Goal: Task Accomplishment & Management: Use online tool/utility

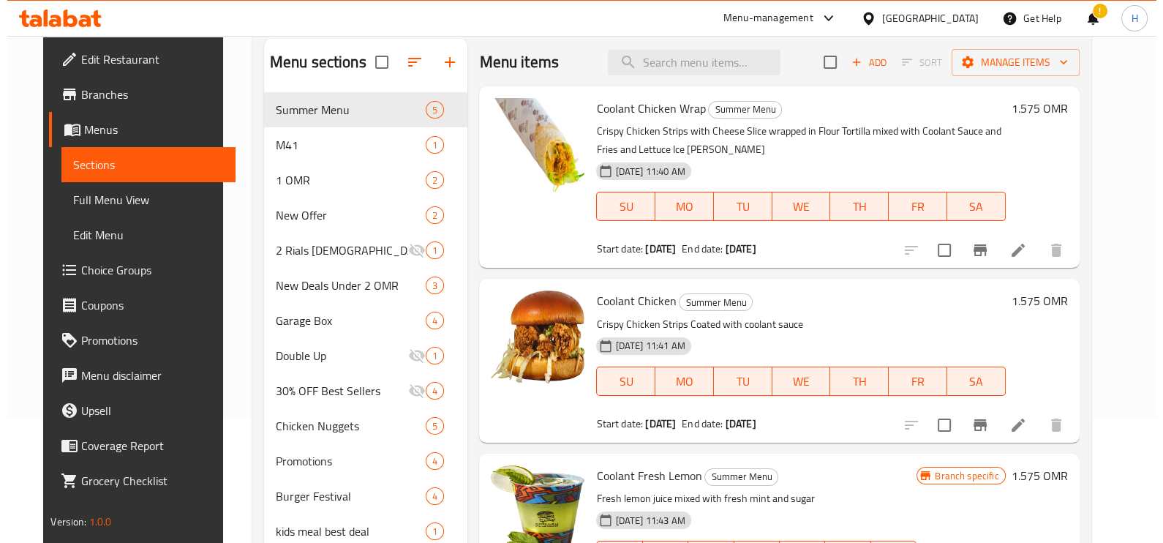
scroll to position [124, 0]
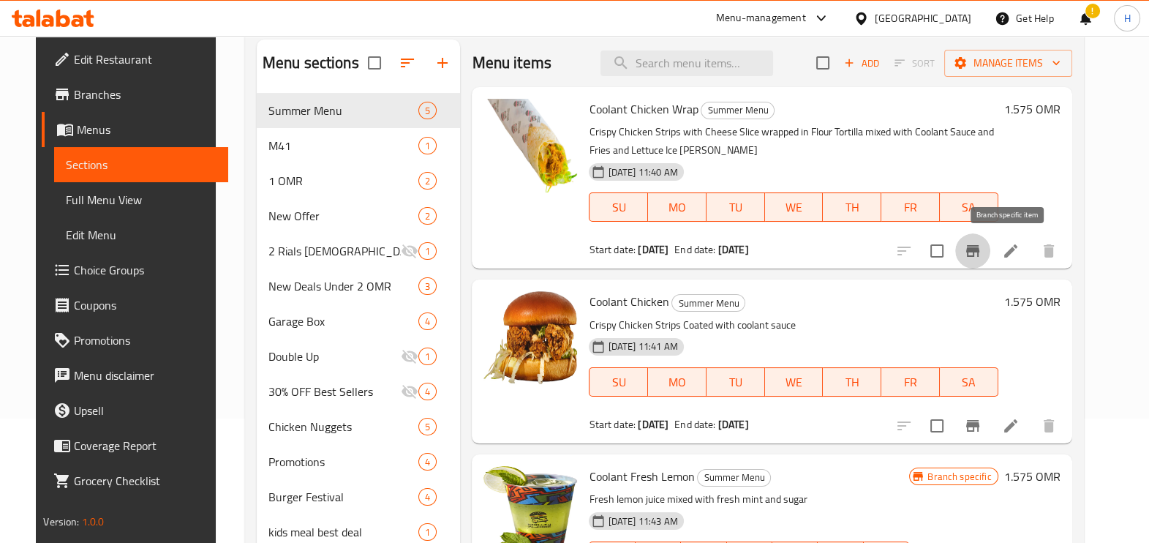
click at [990, 257] on button "Branch-specific-item" at bounding box center [972, 250] width 35 height 35
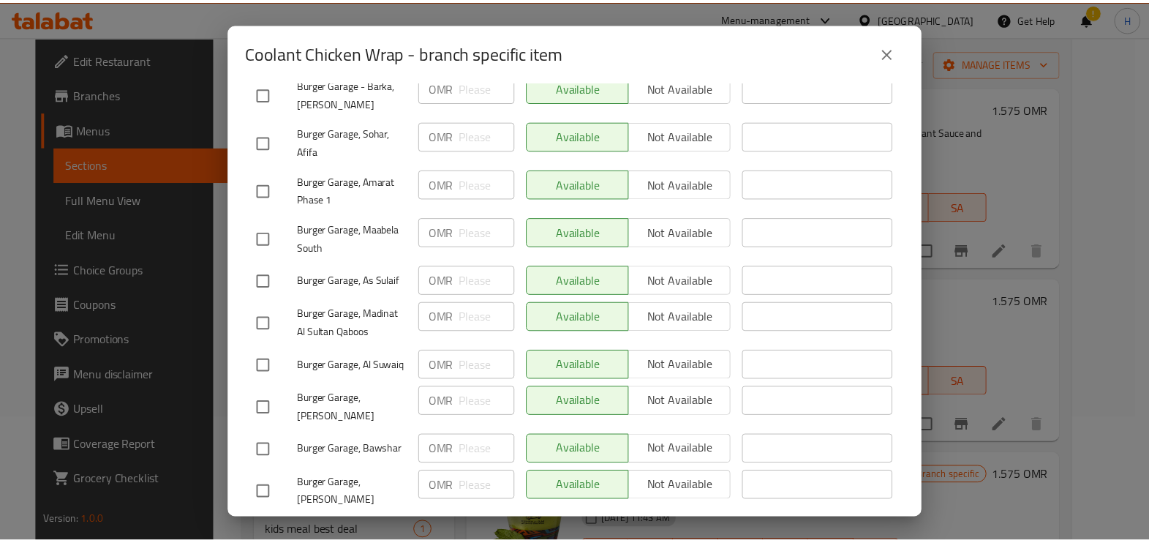
scroll to position [470, 0]
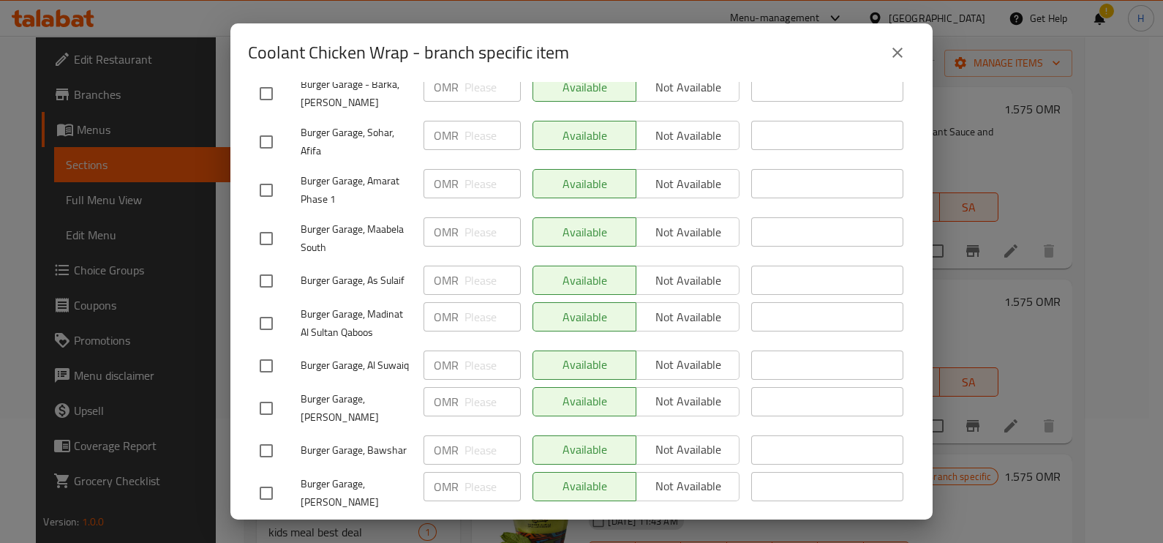
click at [894, 50] on icon "close" at bounding box center [897, 53] width 10 height 10
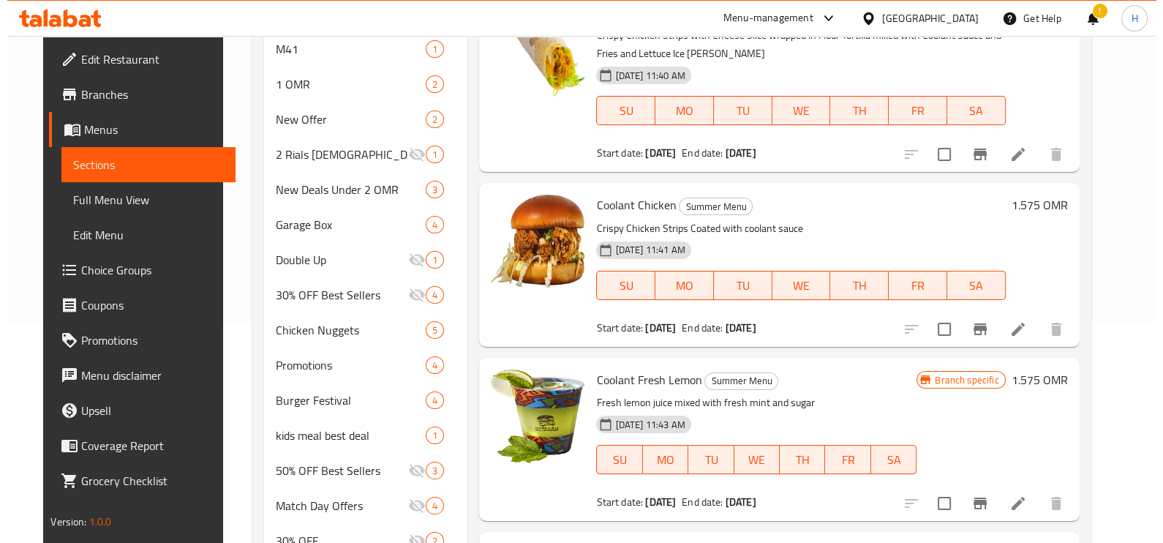
scroll to position [245, 0]
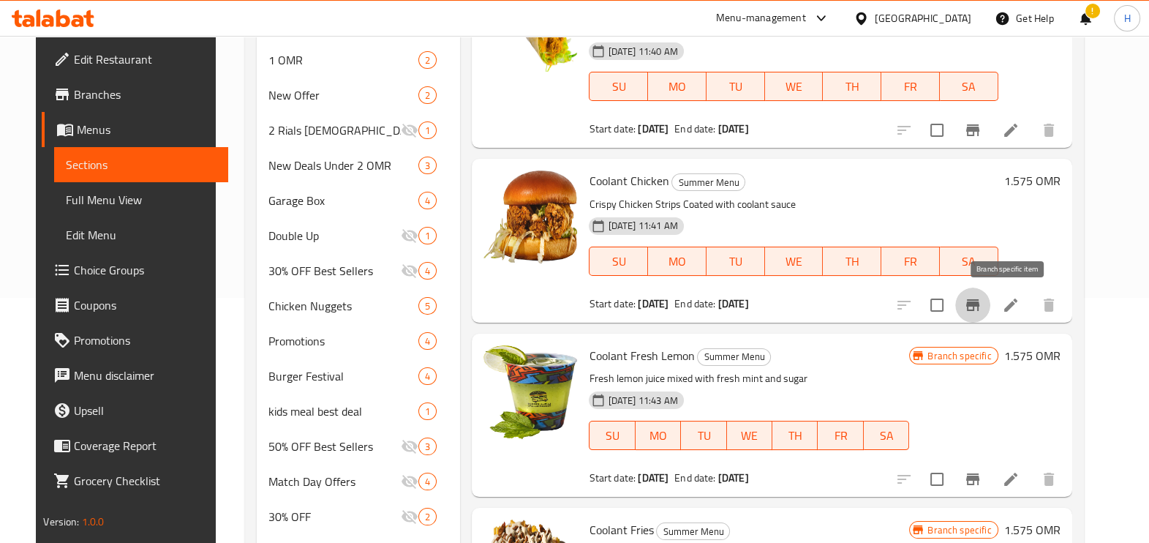
click at [981, 312] on icon "Branch-specific-item" at bounding box center [973, 305] width 18 height 18
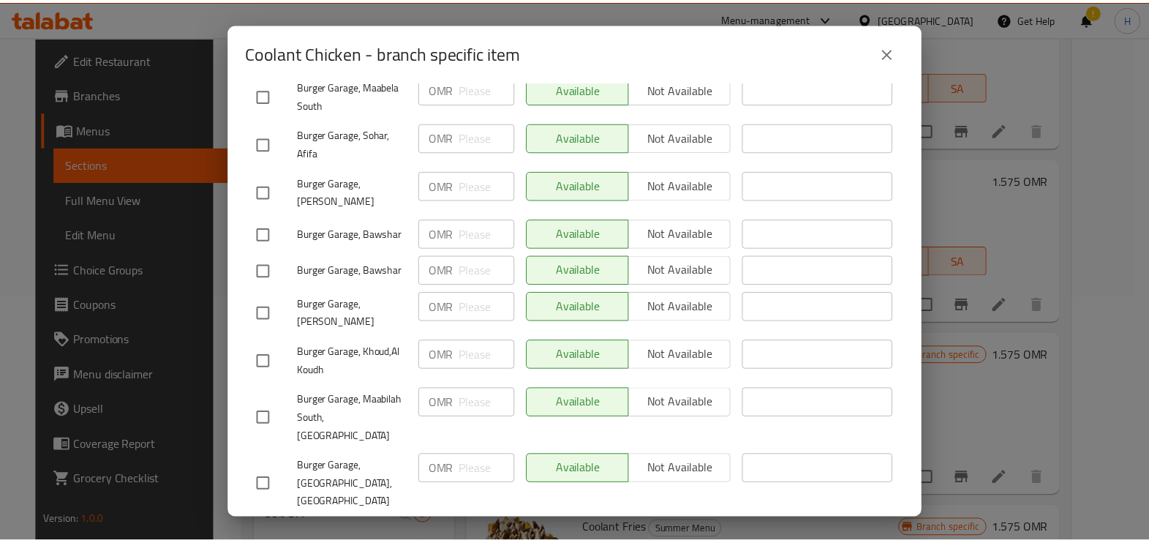
scroll to position [664, 0]
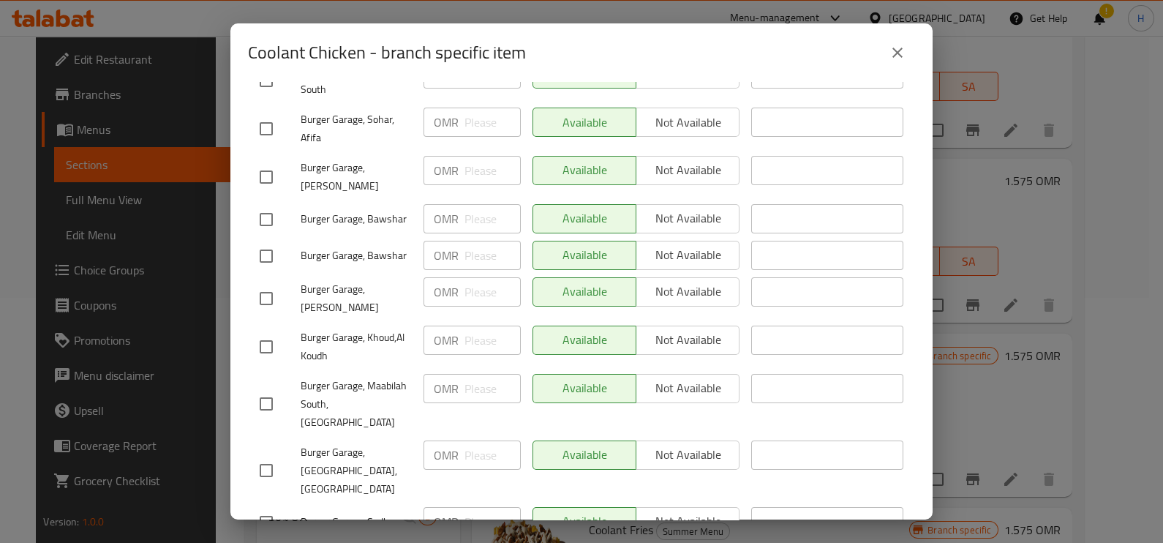
click at [894, 51] on icon "close" at bounding box center [898, 53] width 18 height 18
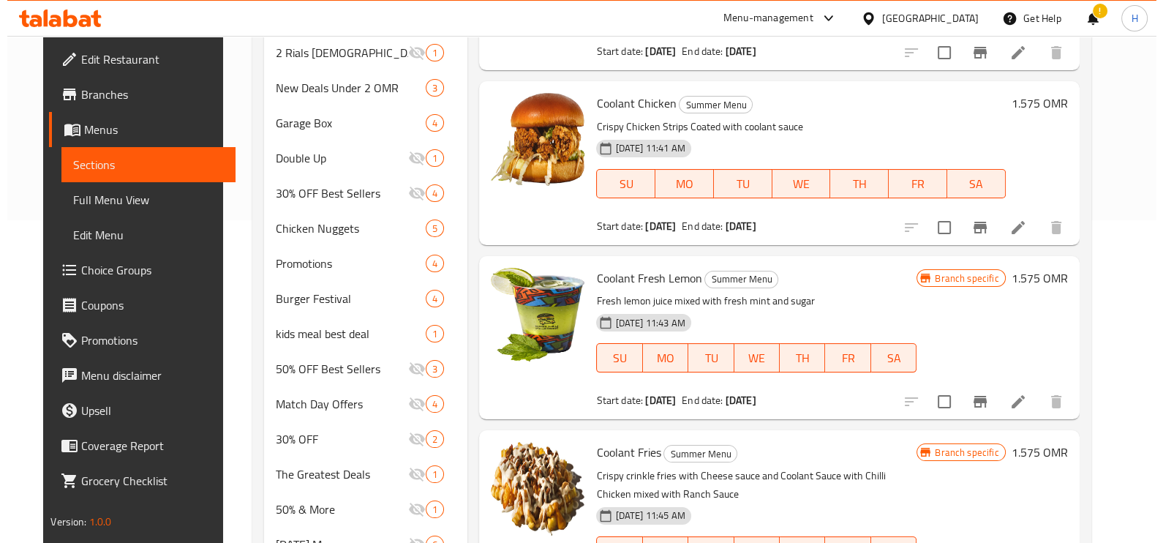
scroll to position [325, 0]
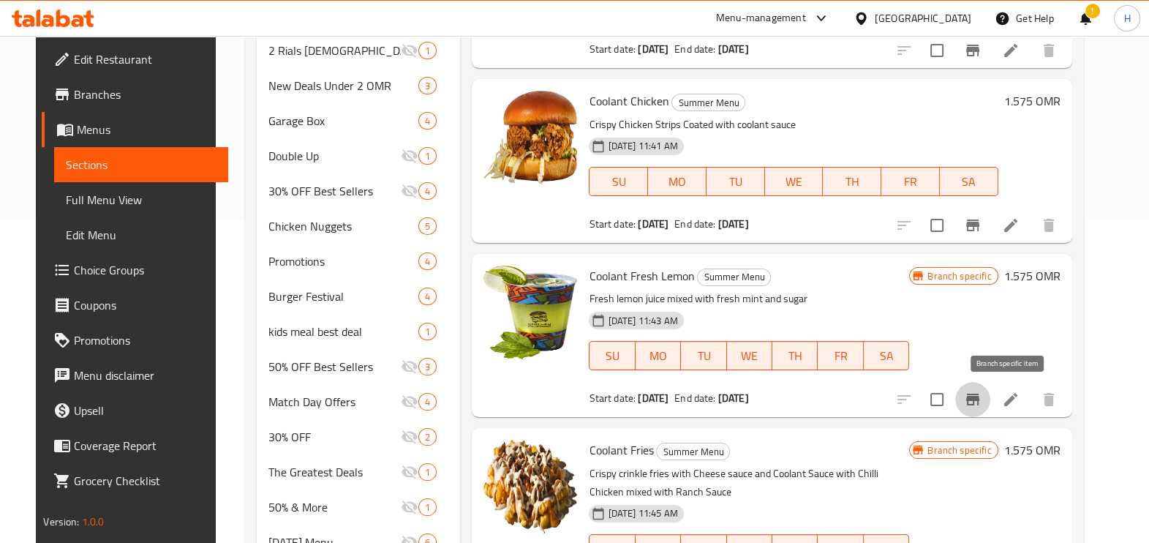
click at [979, 399] on icon "Branch-specific-item" at bounding box center [972, 399] width 13 height 12
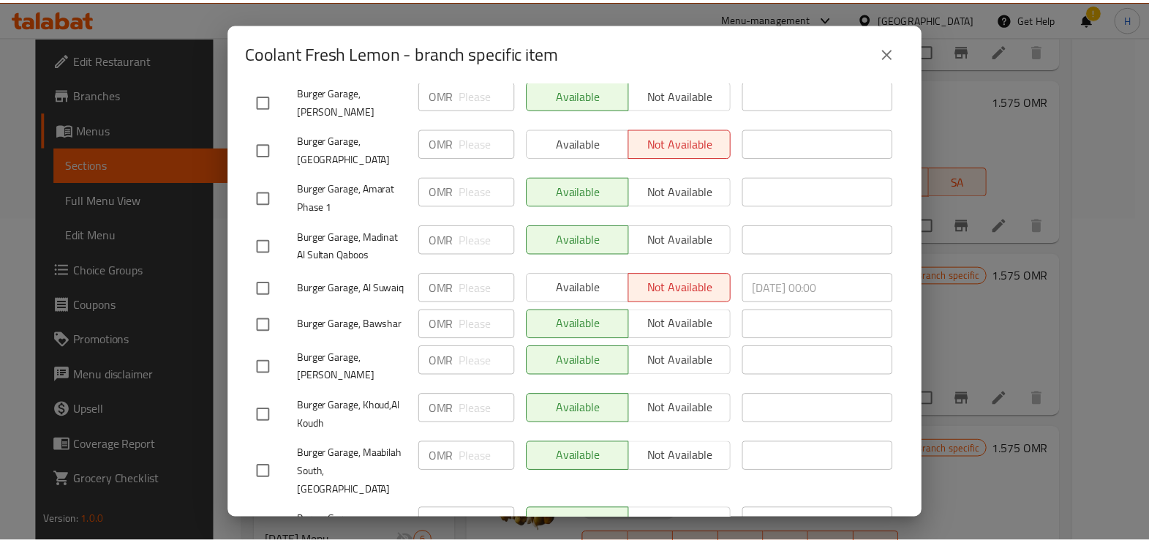
scroll to position [592, 0]
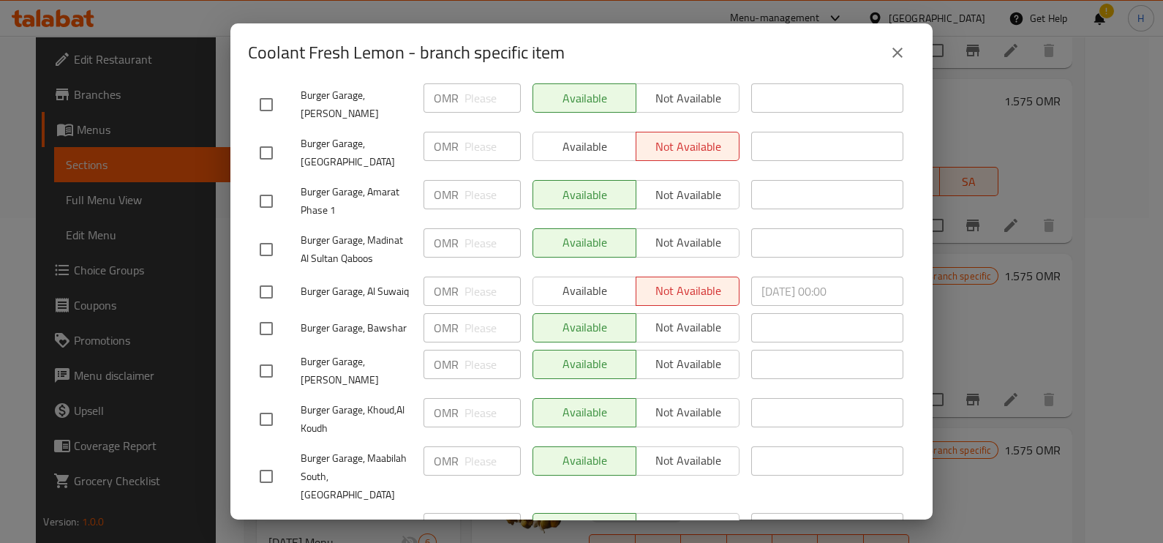
click at [906, 52] on button "close" at bounding box center [897, 52] width 35 height 35
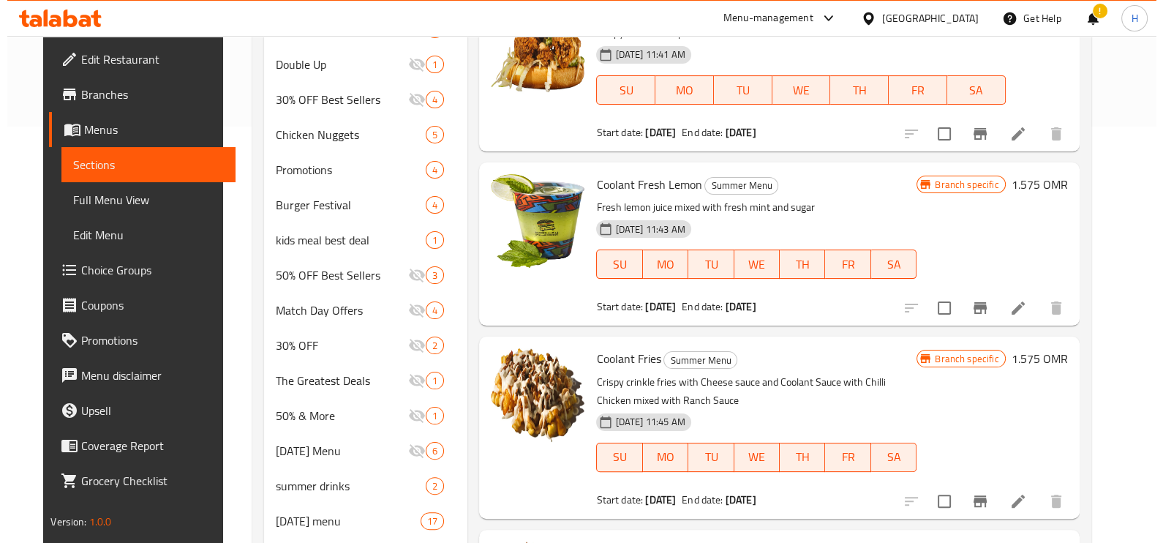
scroll to position [417, 0]
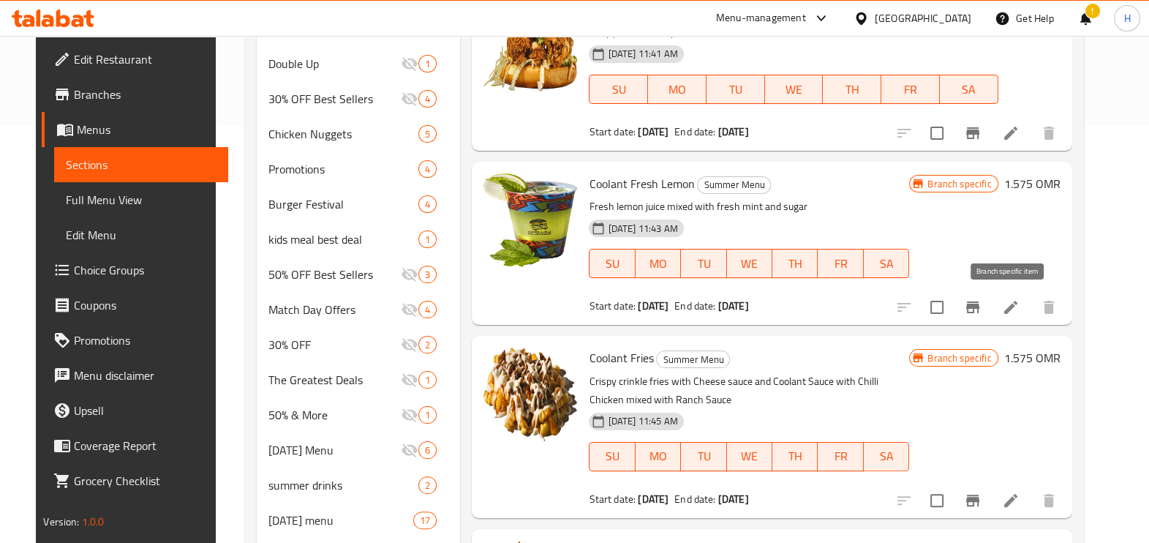
click at [981, 314] on icon "Branch-specific-item" at bounding box center [973, 307] width 18 height 18
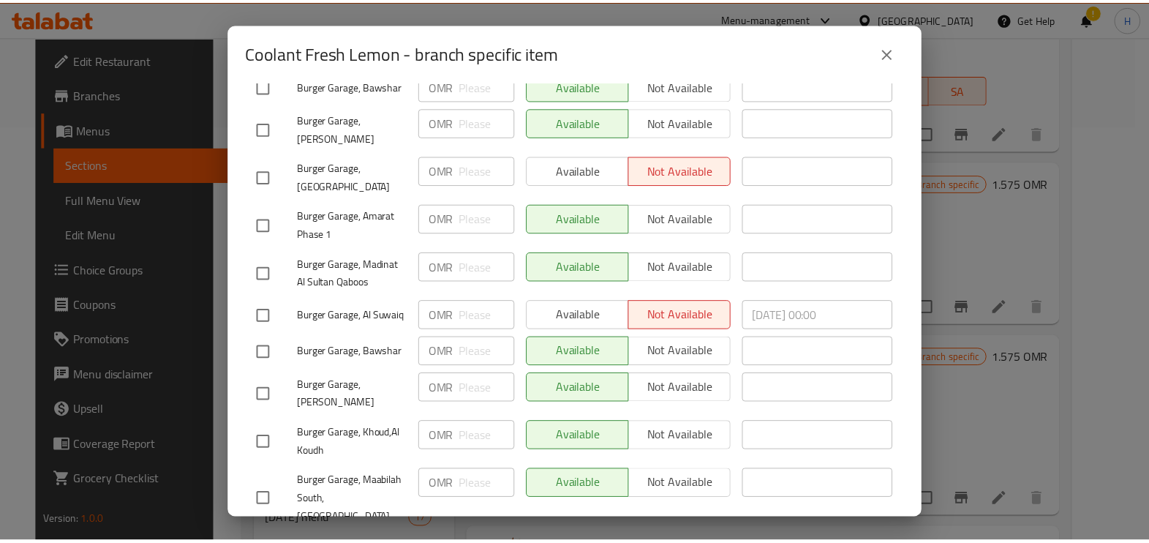
scroll to position [559, 0]
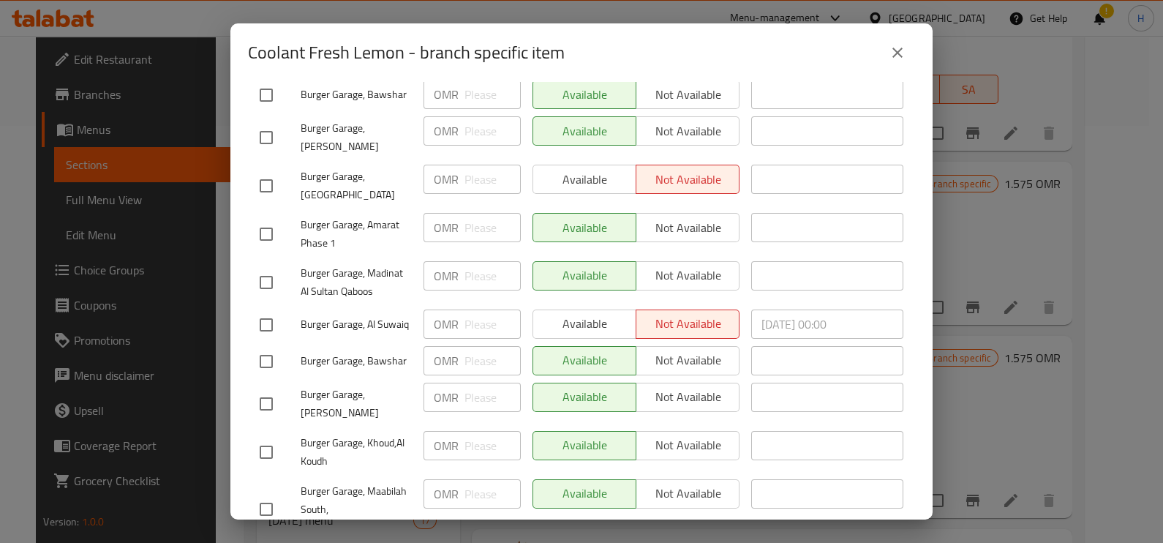
click at [900, 40] on button "close" at bounding box center [897, 52] width 35 height 35
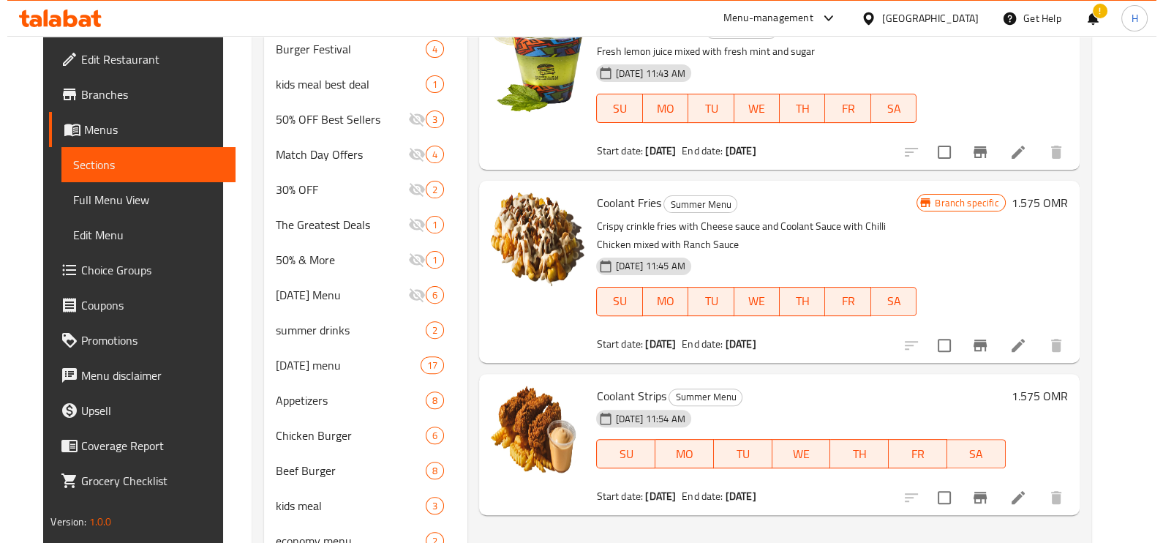
scroll to position [603, 0]
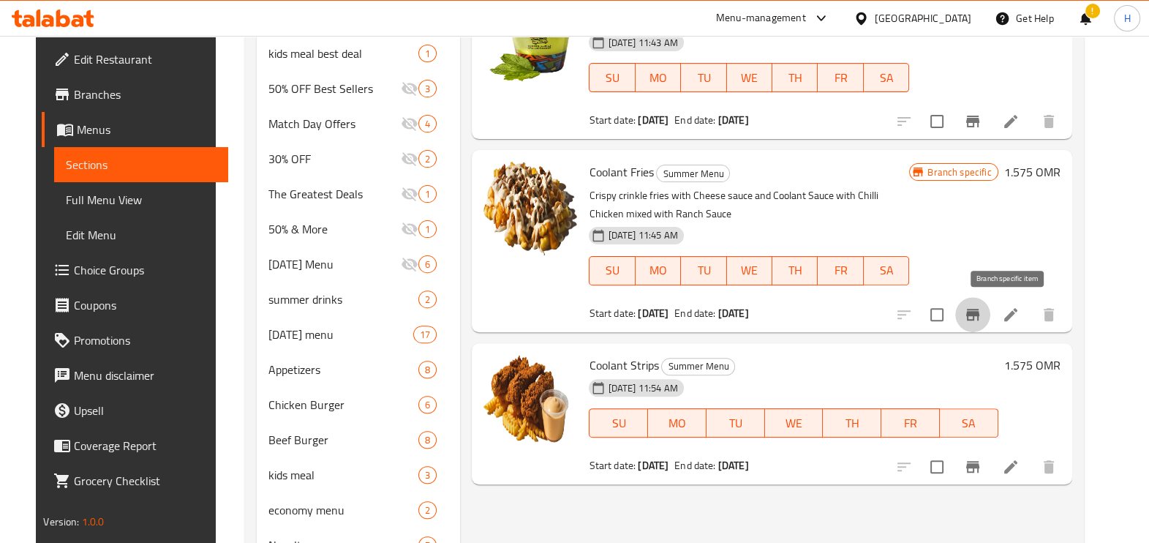
click at [981, 322] on icon "Branch-specific-item" at bounding box center [973, 315] width 18 height 18
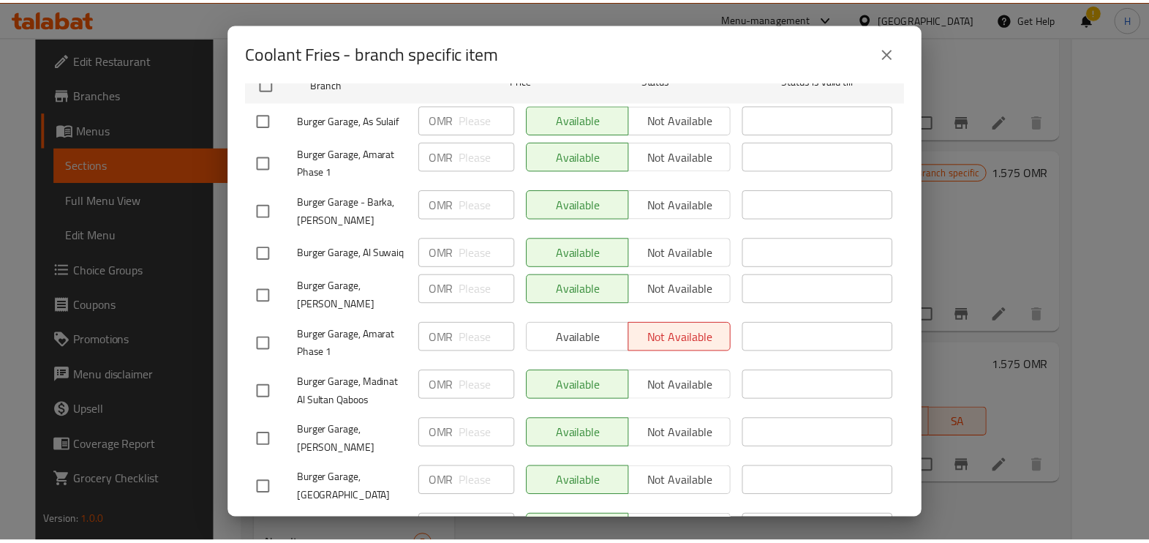
scroll to position [249, 0]
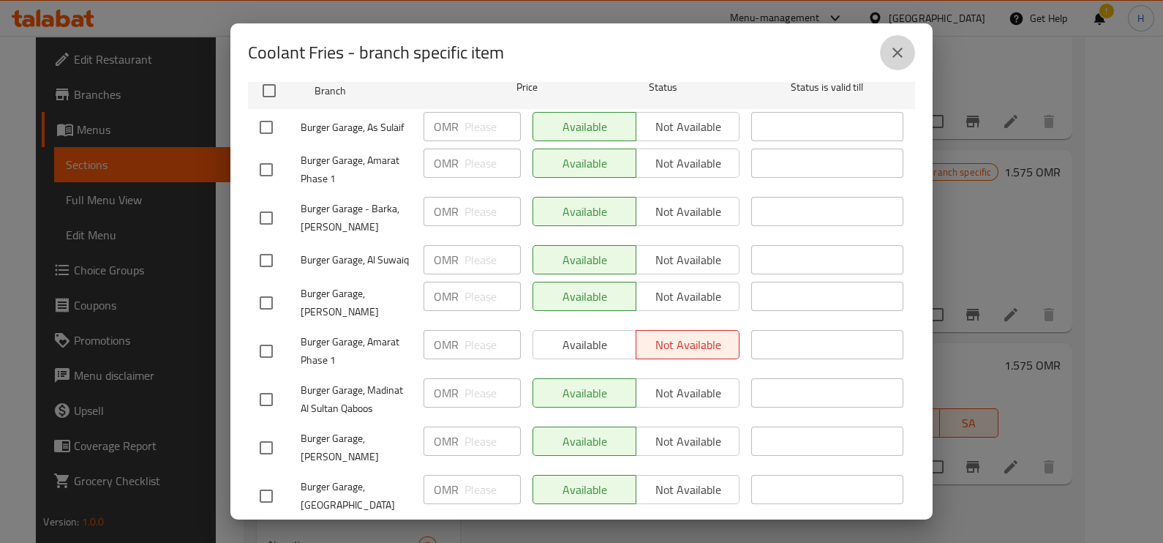
click at [897, 39] on button "close" at bounding box center [897, 52] width 35 height 35
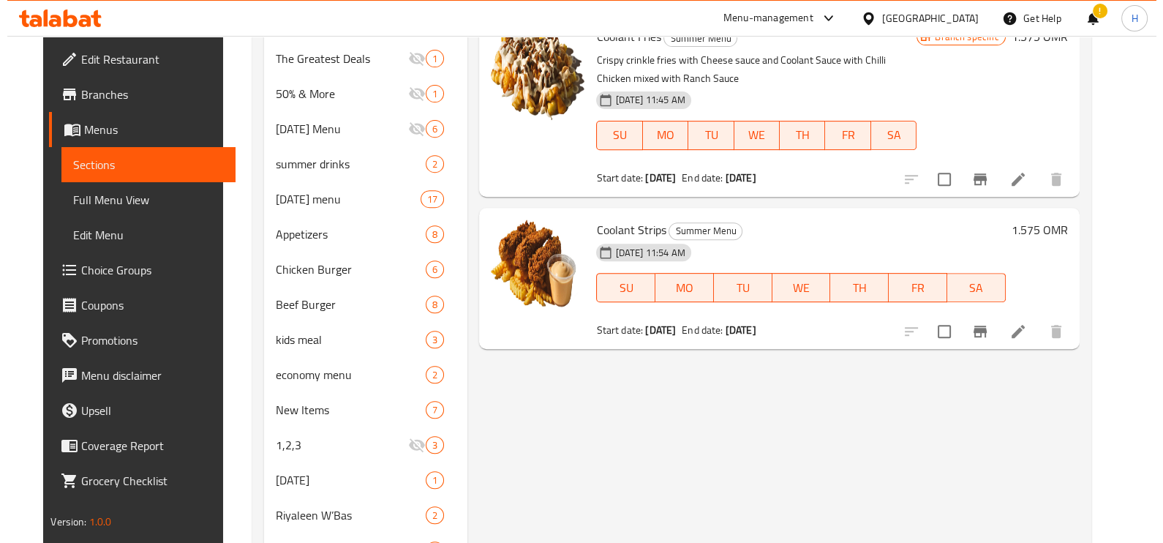
scroll to position [738, 0]
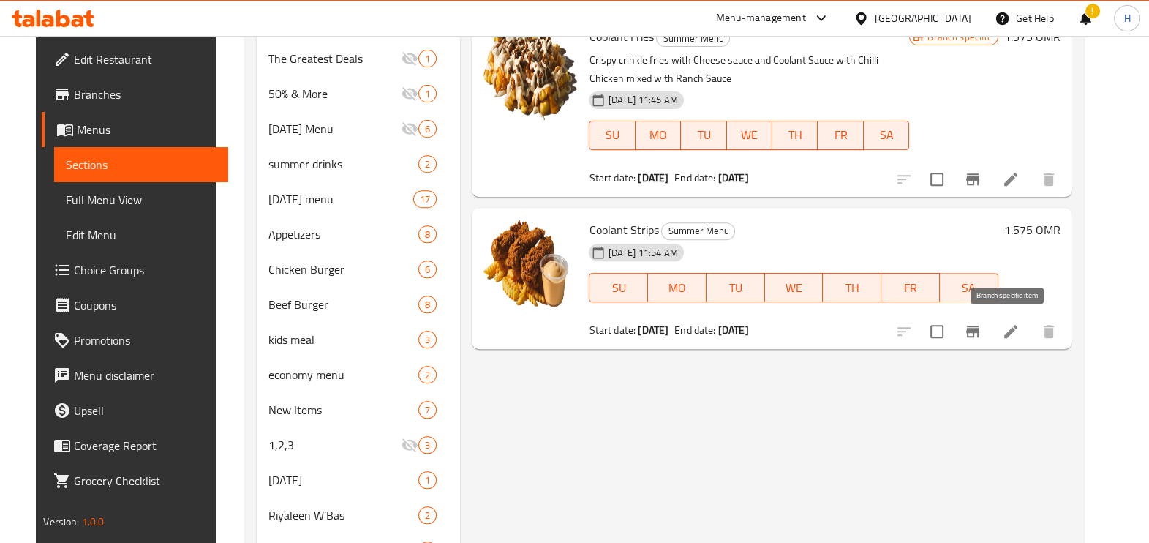
click at [981, 334] on icon "Branch-specific-item" at bounding box center [973, 332] width 18 height 18
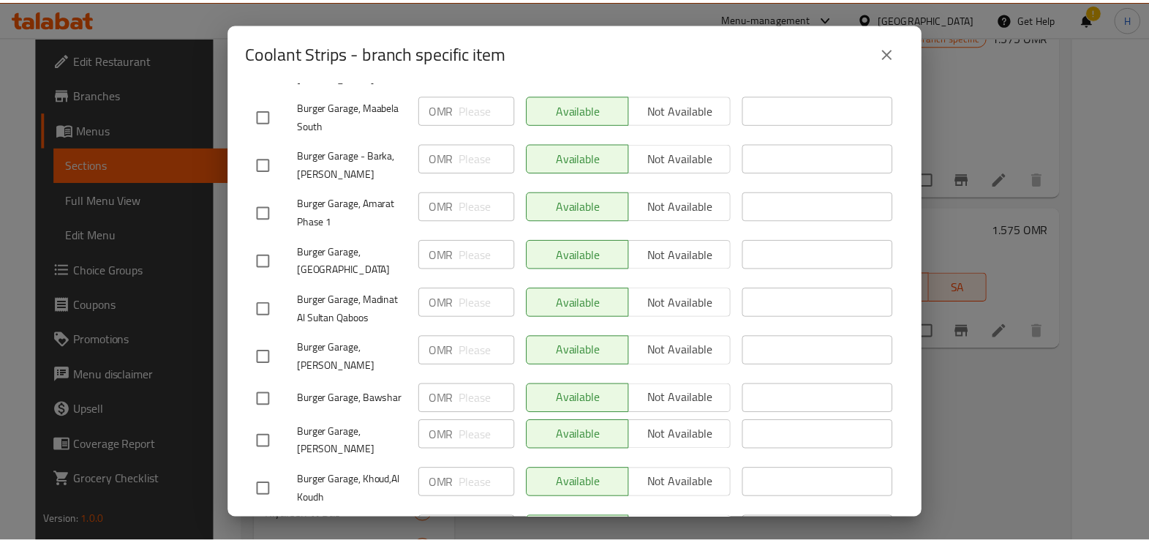
scroll to position [664, 0]
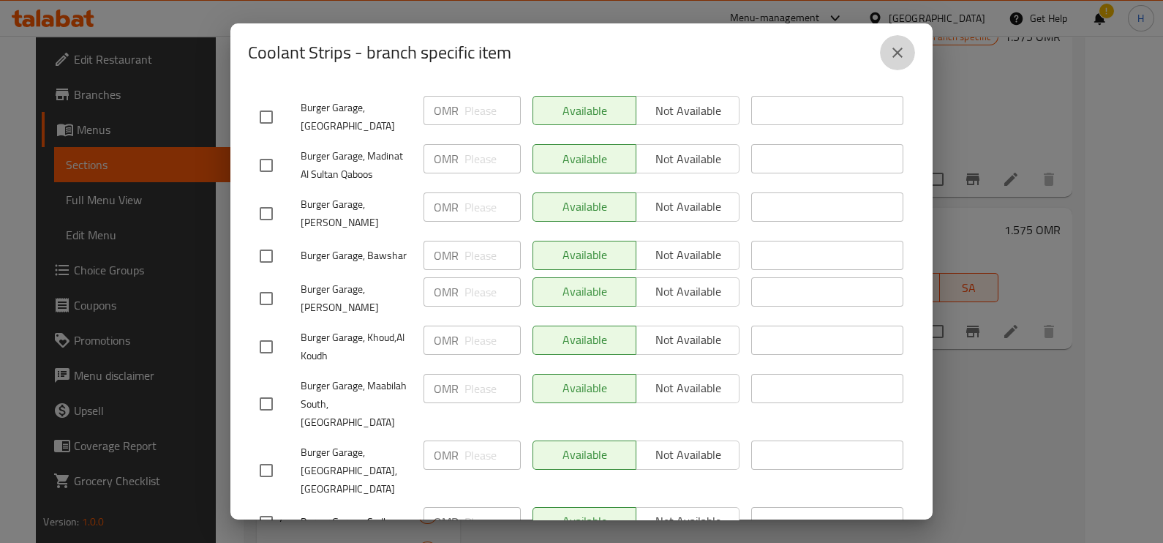
click at [892, 51] on icon "close" at bounding box center [898, 53] width 18 height 18
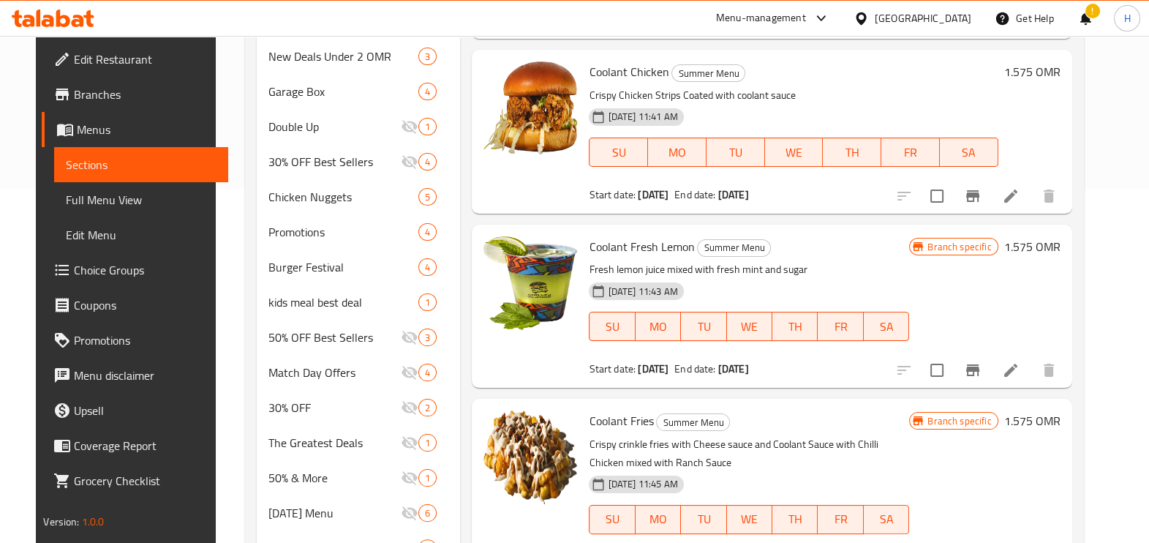
scroll to position [0, 0]
